Goal: Task Accomplishment & Management: Use online tool/utility

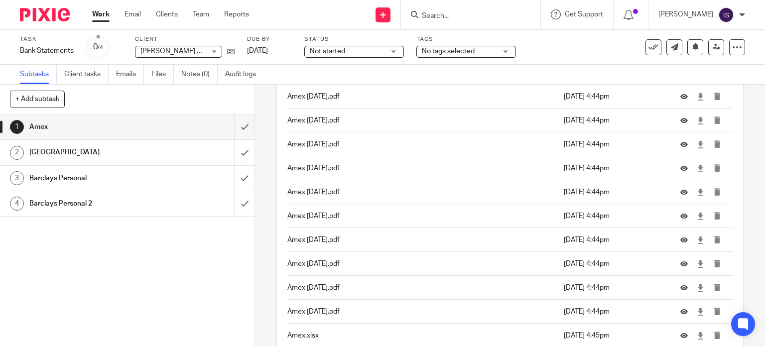
scroll to position [249, 0]
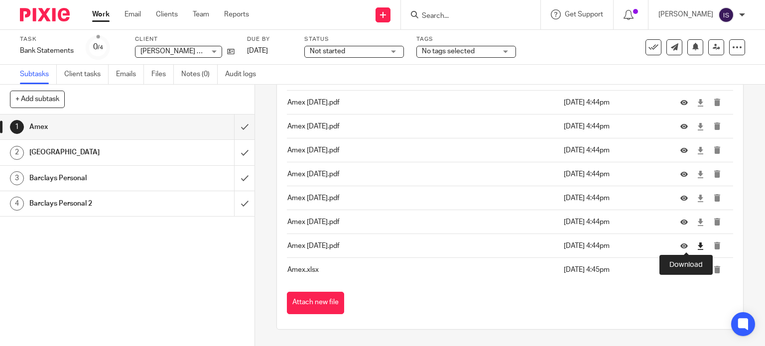
click at [697, 246] on icon at bounding box center [700, 246] width 7 height 7
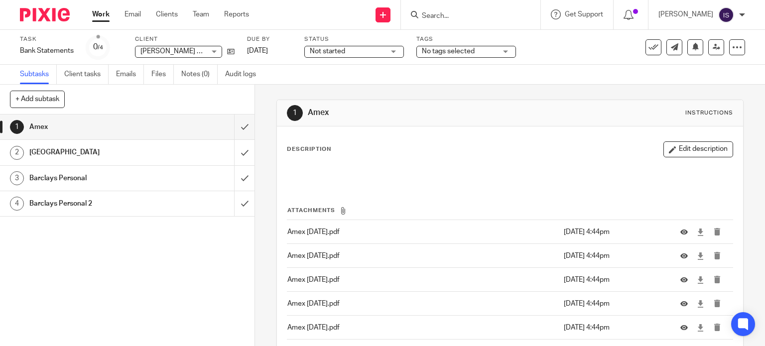
click at [136, 151] on h1 "[GEOGRAPHIC_DATA]" at bounding box center [94, 152] width 130 height 15
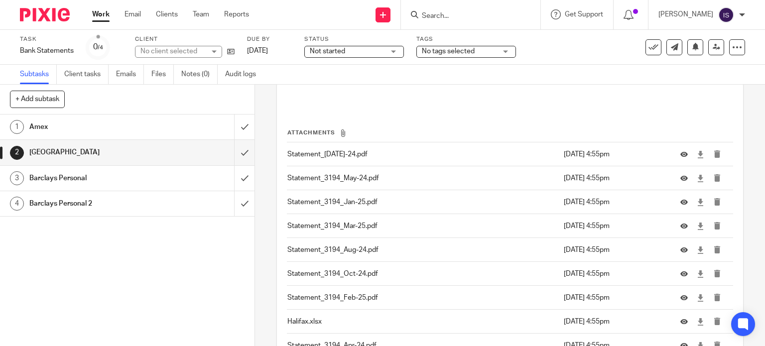
scroll to position [199, 0]
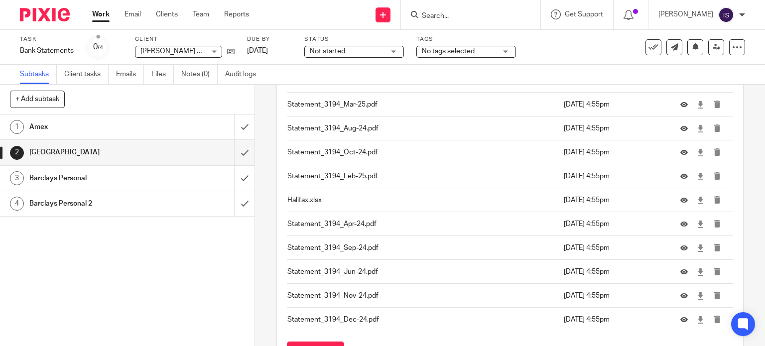
click at [70, 186] on link "3 Barclays Personal" at bounding box center [117, 178] width 234 height 25
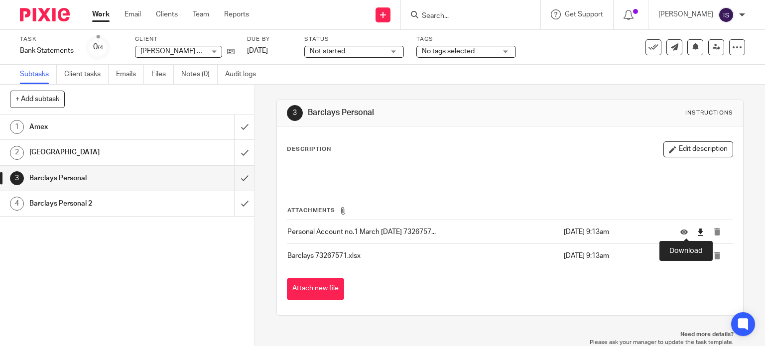
click at [697, 229] on icon at bounding box center [700, 232] width 7 height 7
click at [68, 201] on h1 "Barclays Personal 2" at bounding box center [94, 203] width 130 height 15
